Goal: Information Seeking & Learning: Check status

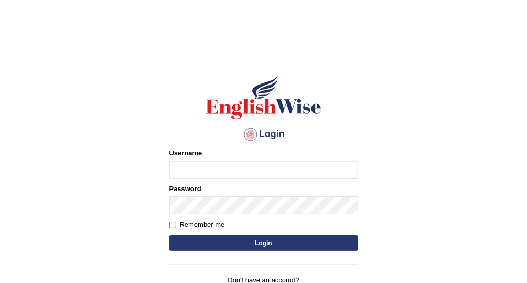
type input "Vallarie97"
click at [273, 242] on button "Login" at bounding box center [263, 243] width 189 height 16
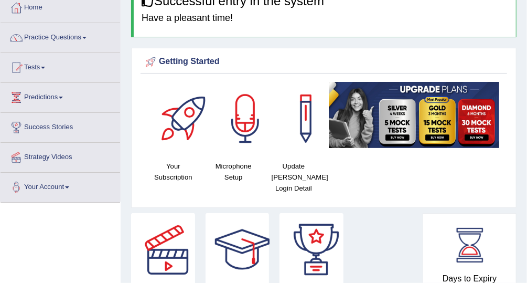
scroll to position [57, 0]
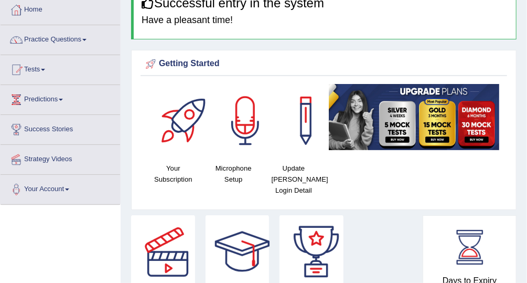
click at [33, 68] on link "Tests" at bounding box center [61, 68] width 120 height 26
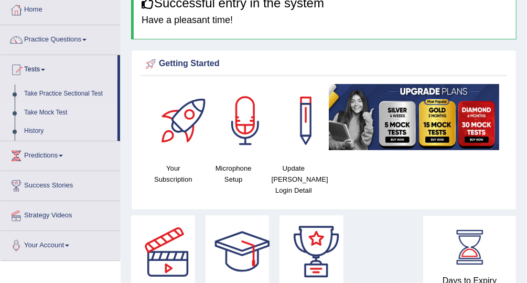
click at [39, 110] on link "Take Mock Test" at bounding box center [68, 112] width 98 height 19
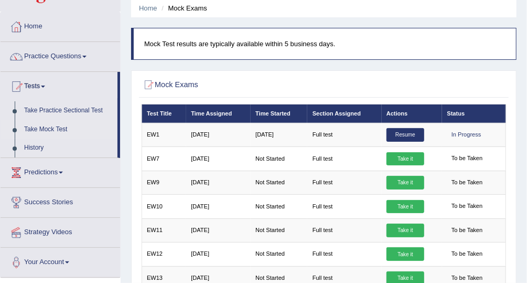
scroll to position [48, 0]
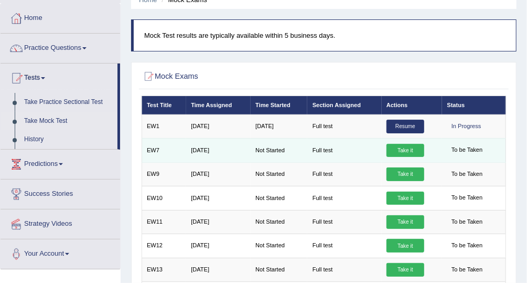
click at [395, 152] on link "Take it" at bounding box center [406, 151] width 38 height 14
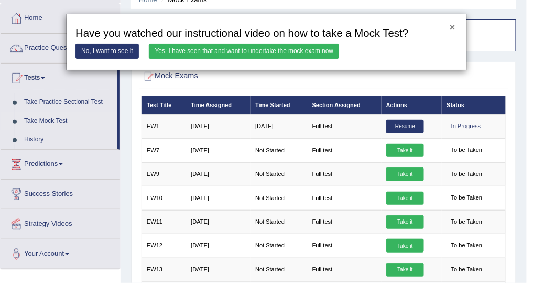
click at [455, 31] on button "×" at bounding box center [452, 27] width 5 height 9
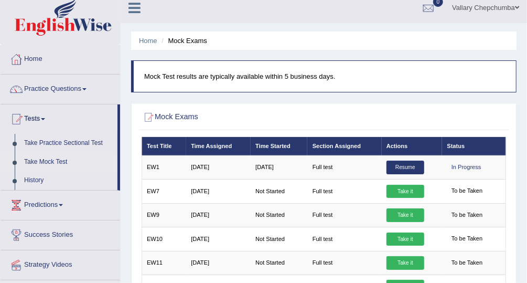
scroll to position [6, 0]
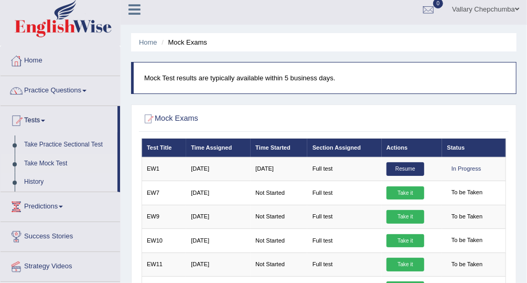
click at [33, 183] on link "History" at bounding box center [68, 182] width 98 height 19
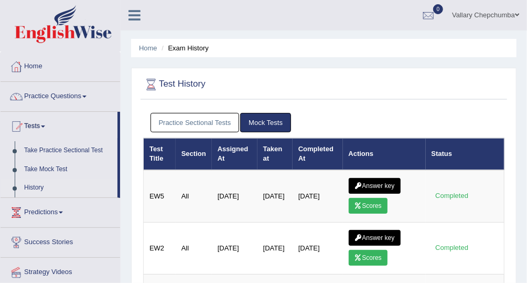
click at [204, 115] on link "Practice Sectional Tests" at bounding box center [195, 122] width 89 height 19
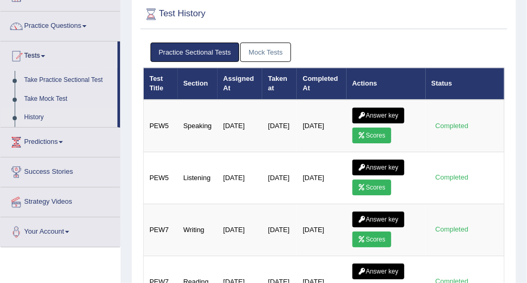
scroll to position [141, 0]
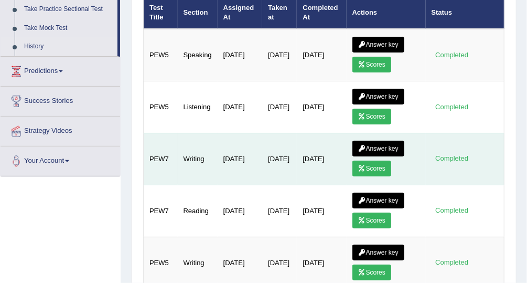
click at [376, 144] on link "Answer key" at bounding box center [378, 149] width 52 height 16
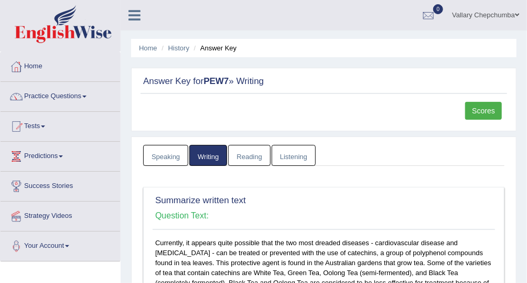
click at [486, 107] on link "Scores" at bounding box center [483, 111] width 37 height 18
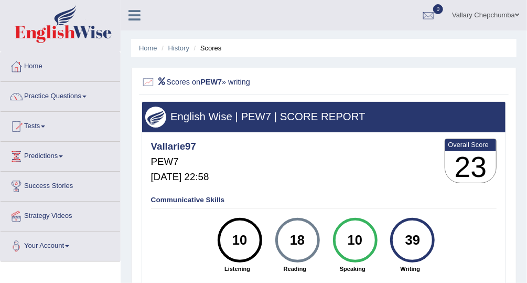
click at [211, 44] on li "Scores" at bounding box center [206, 48] width 30 height 10
click at [184, 49] on link "History" at bounding box center [178, 48] width 21 height 8
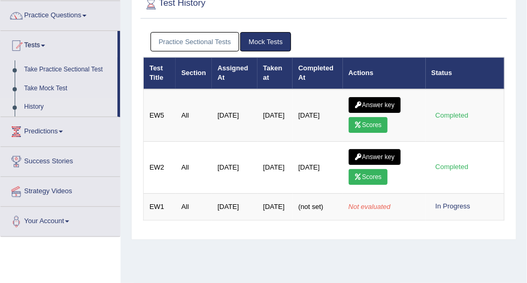
scroll to position [82, 0]
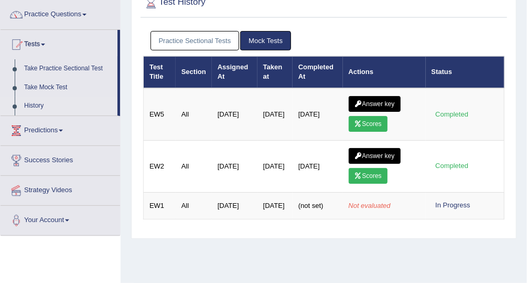
click at [225, 41] on link "Practice Sectional Tests" at bounding box center [195, 40] width 89 height 19
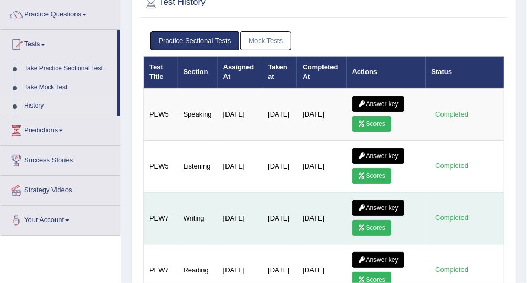
click at [379, 221] on link "Scores" at bounding box center [371, 228] width 39 height 16
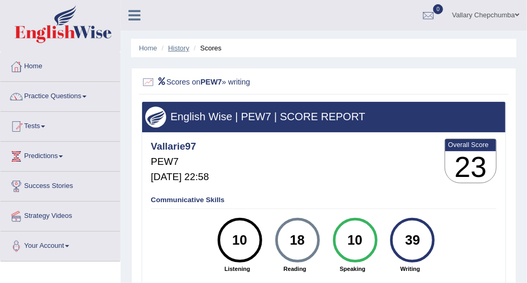
click at [186, 51] on link "History" at bounding box center [178, 48] width 21 height 8
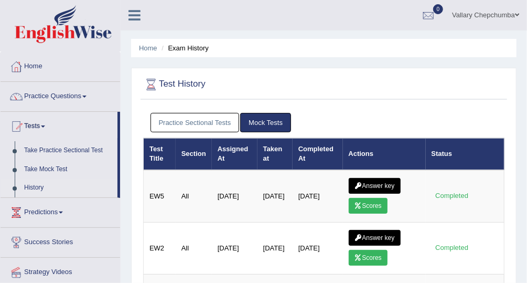
click at [221, 121] on link "Practice Sectional Tests" at bounding box center [195, 122] width 89 height 19
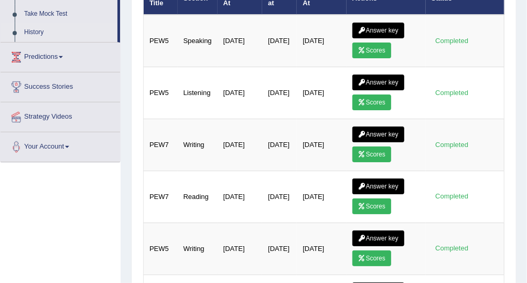
scroll to position [179, 0]
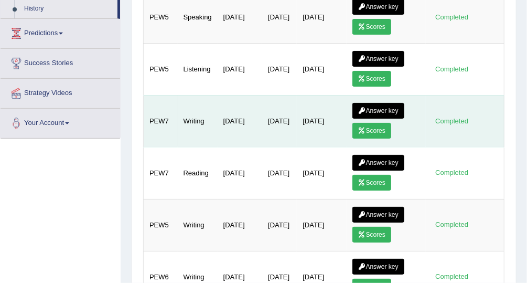
click at [375, 103] on link "Answer key" at bounding box center [378, 111] width 52 height 16
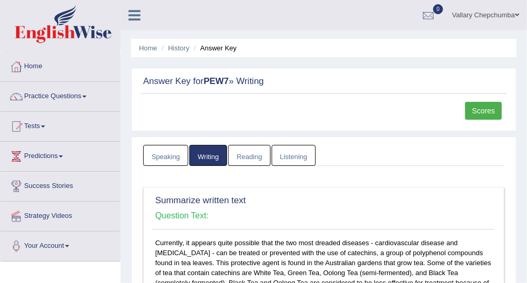
click at [489, 112] on link "Scores" at bounding box center [483, 111] width 37 height 18
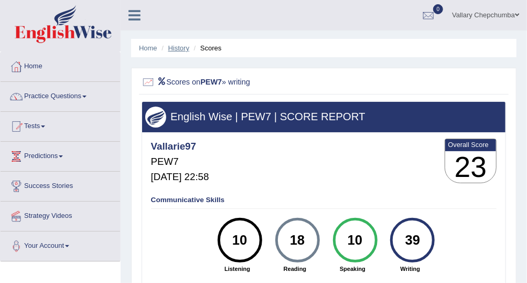
click at [188, 49] on link "History" at bounding box center [178, 48] width 21 height 8
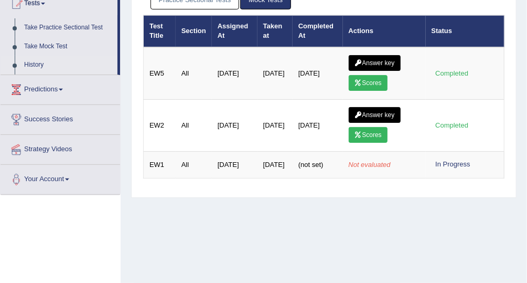
scroll to position [124, 0]
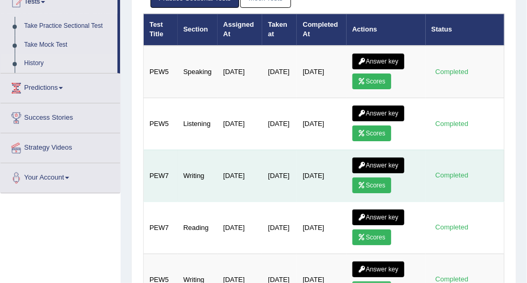
click at [372, 181] on link "Scores" at bounding box center [371, 185] width 39 height 16
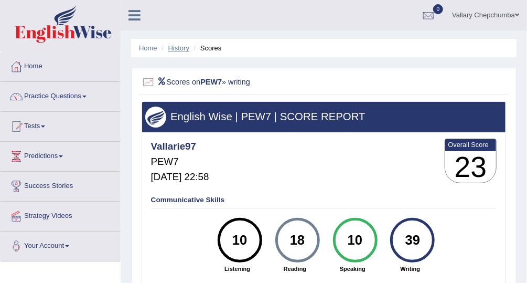
click at [186, 47] on link "History" at bounding box center [178, 48] width 21 height 8
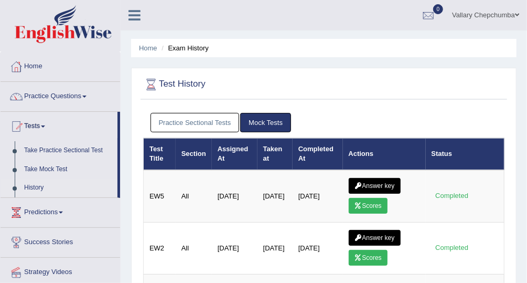
click at [201, 127] on link "Practice Sectional Tests" at bounding box center [195, 122] width 89 height 19
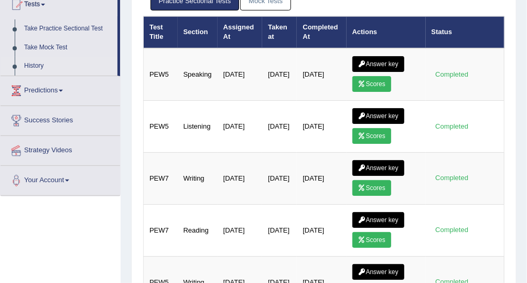
scroll to position [122, 0]
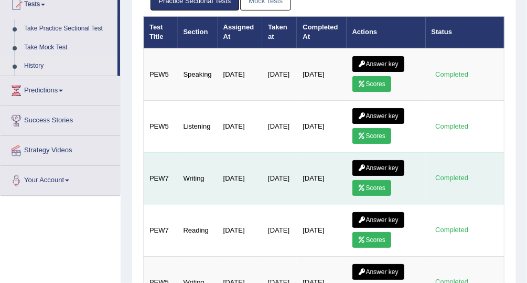
click at [385, 160] on link "Answer key" at bounding box center [378, 168] width 52 height 16
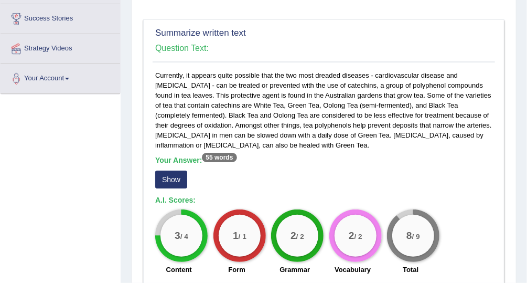
scroll to position [166, 0]
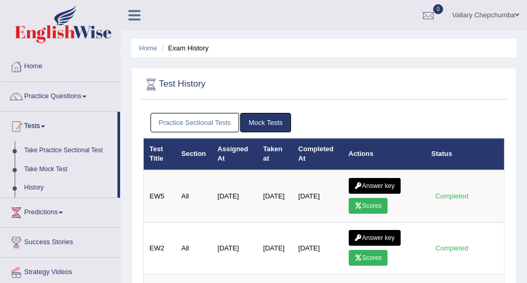
scroll to position [124, 0]
